Goal: Information Seeking & Learning: Learn about a topic

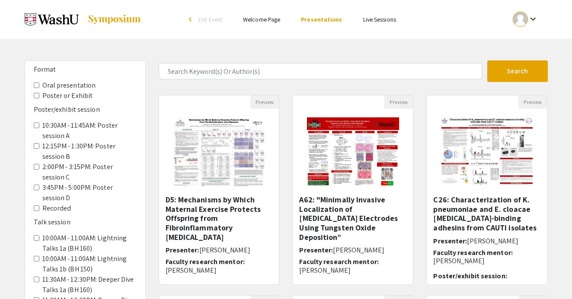
scroll to position [29, 0]
click at [35, 126] on A "10:30AM - 11:45AM: Poster session A" at bounding box center [37, 125] width 6 height 6
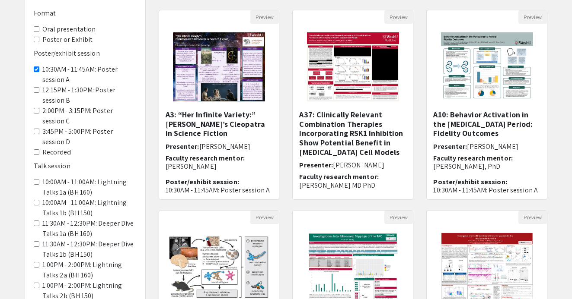
click at [39, 39] on Exhibit "Poster or Exhibit" at bounding box center [37, 40] width 6 height 6
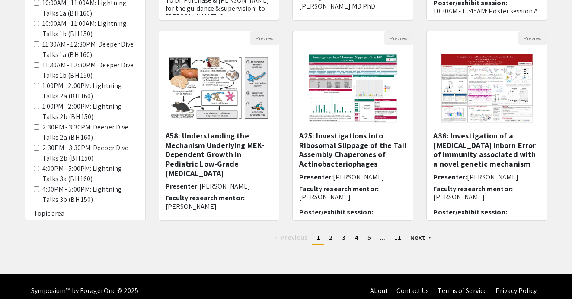
scroll to position [273, 0]
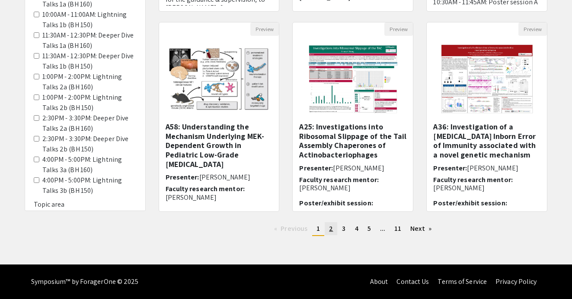
click at [333, 231] on link "page 2" at bounding box center [330, 228] width 13 height 13
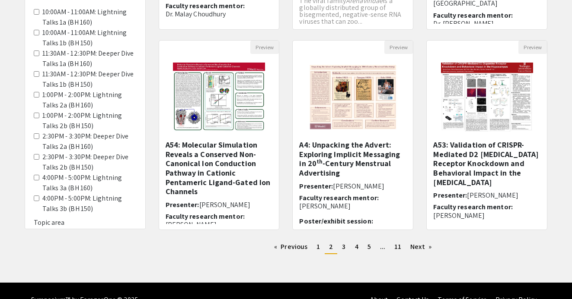
scroll to position [273, 0]
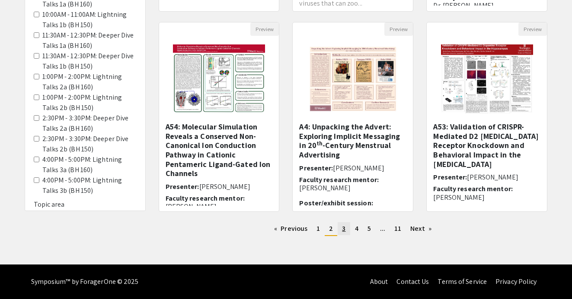
click at [342, 231] on span "3" at bounding box center [343, 228] width 3 height 9
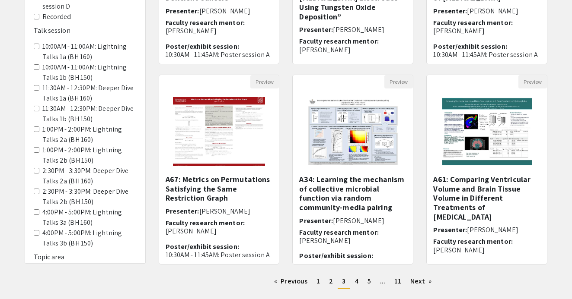
scroll to position [273, 0]
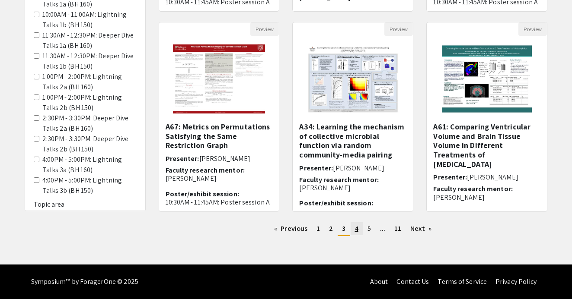
click at [358, 232] on link "page 4" at bounding box center [356, 228] width 12 height 13
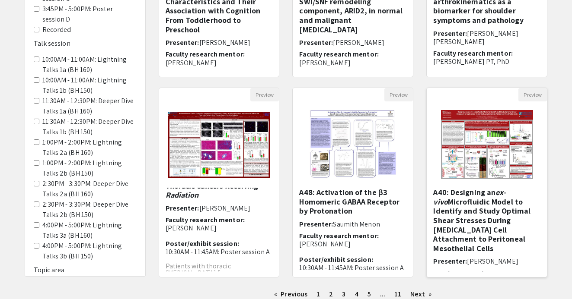
scroll to position [204, 0]
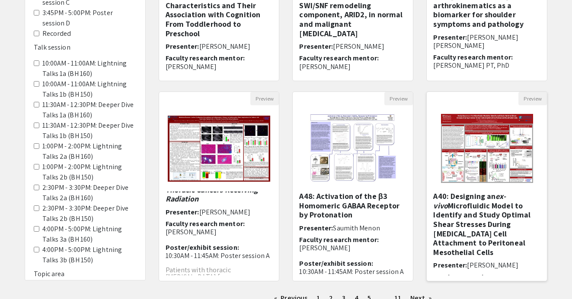
click at [502, 175] on img "Open Presentation <p>A40: Designing an <em>ex-vivo</em> Microfluidic Model to I…" at bounding box center [486, 148] width 109 height 86
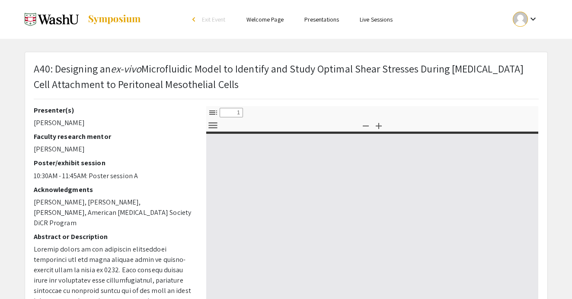
select select "custom"
type input "0"
select select "custom"
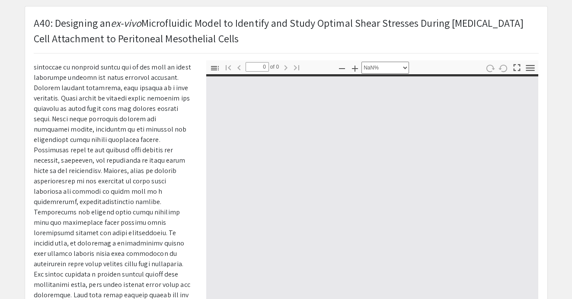
scroll to position [195, 0]
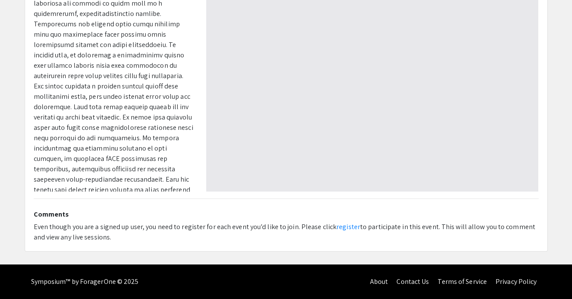
type input "1"
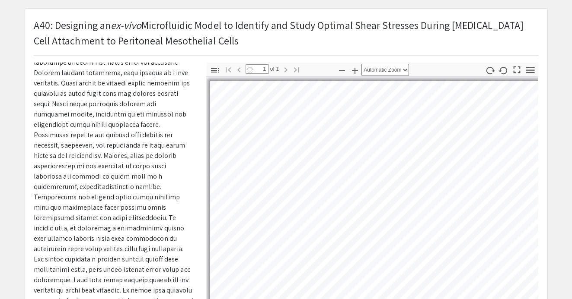
select select "auto"
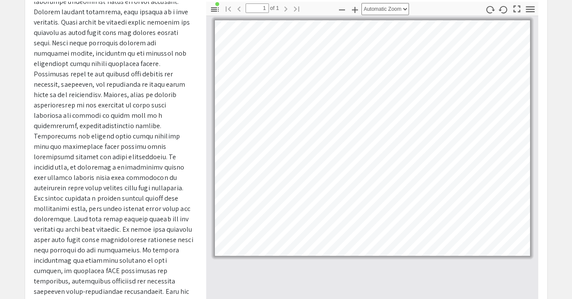
scroll to position [105, 0]
